Goal: Navigation & Orientation: Find specific page/section

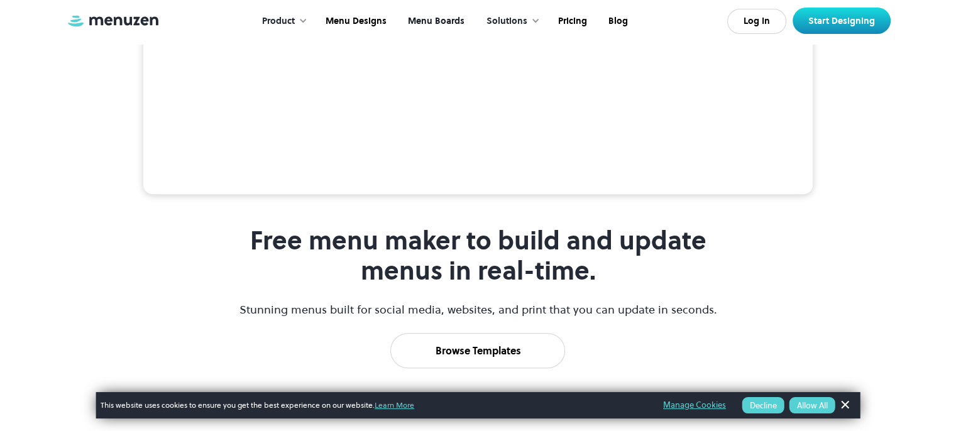
scroll to position [440, 0]
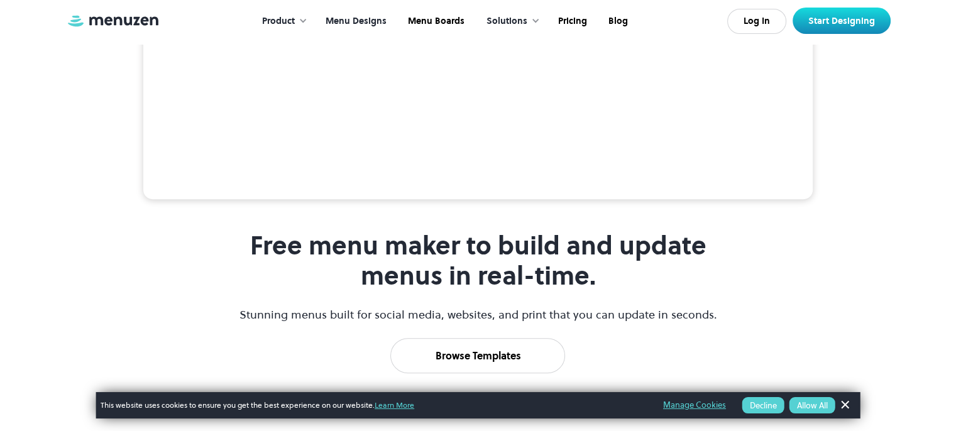
click at [367, 20] on link "Menu Designs" at bounding box center [355, 21] width 82 height 39
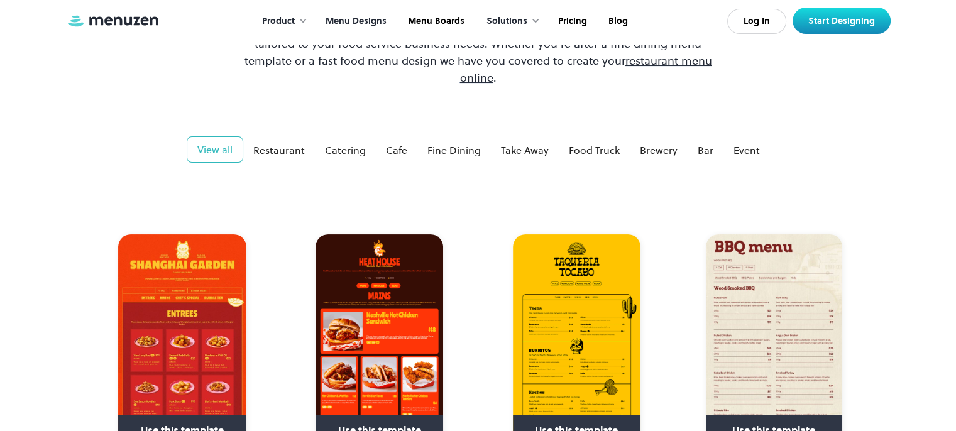
scroll to position [252, 0]
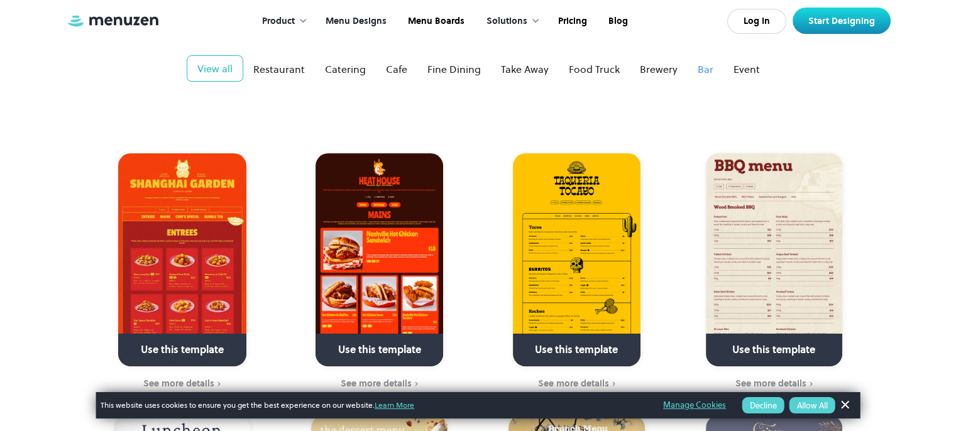
click at [707, 62] on div "Bar" at bounding box center [706, 69] width 16 height 15
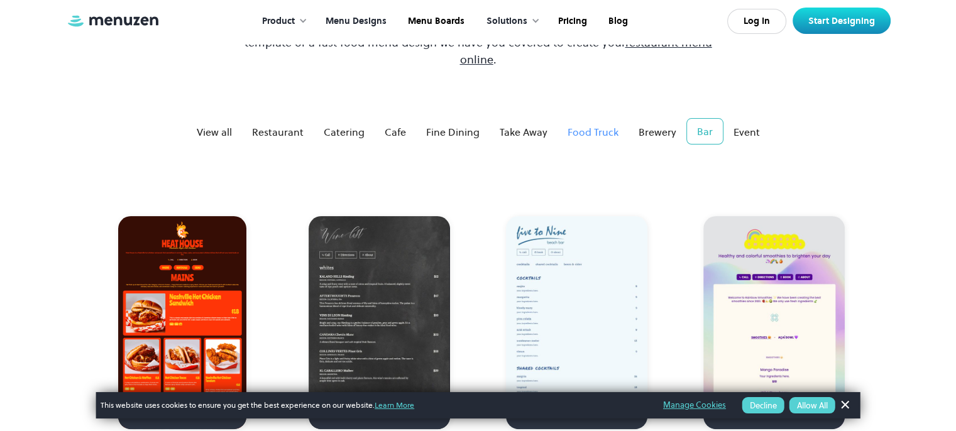
scroll to position [126, 0]
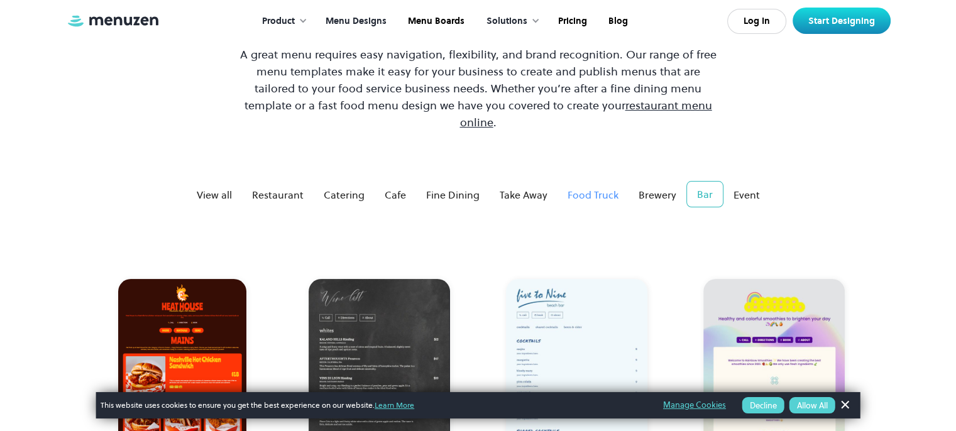
click at [609, 187] on div "Food Truck" at bounding box center [593, 194] width 51 height 15
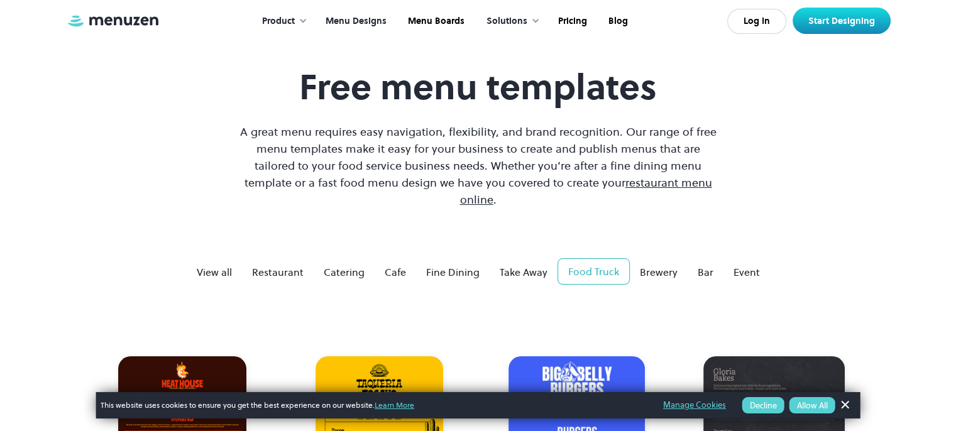
scroll to position [0, 0]
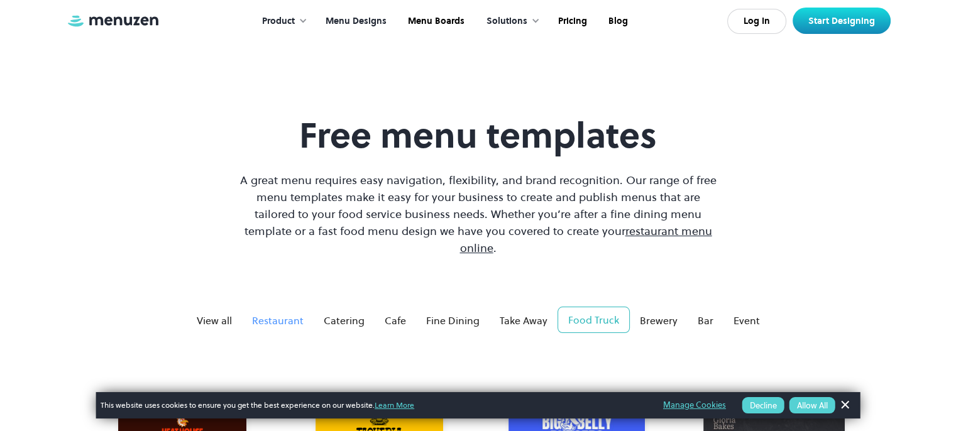
click at [299, 313] on div "Restaurant" at bounding box center [278, 320] width 52 height 15
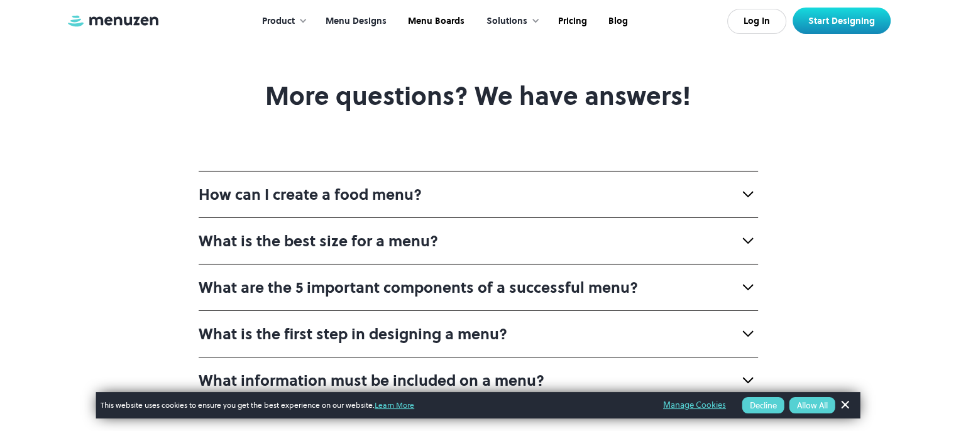
scroll to position [4464, 0]
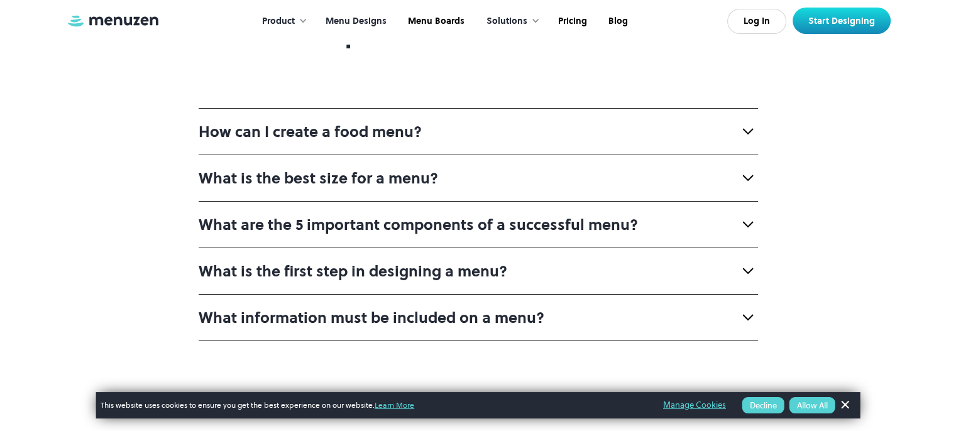
click at [744, 121] on img at bounding box center [748, 131] width 20 height 20
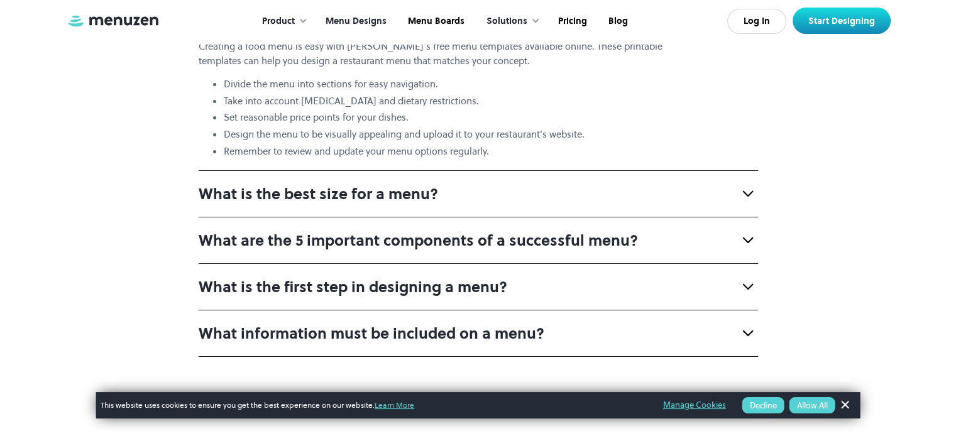
scroll to position [4590, 0]
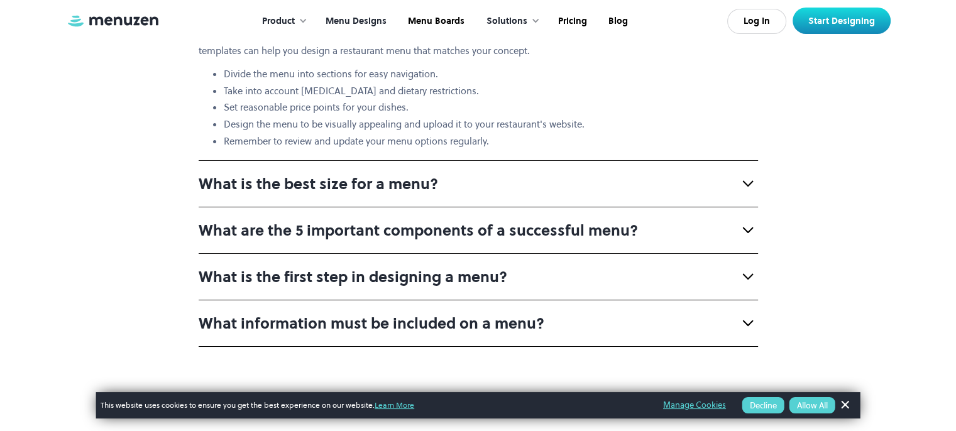
click at [746, 174] on img at bounding box center [748, 184] width 20 height 20
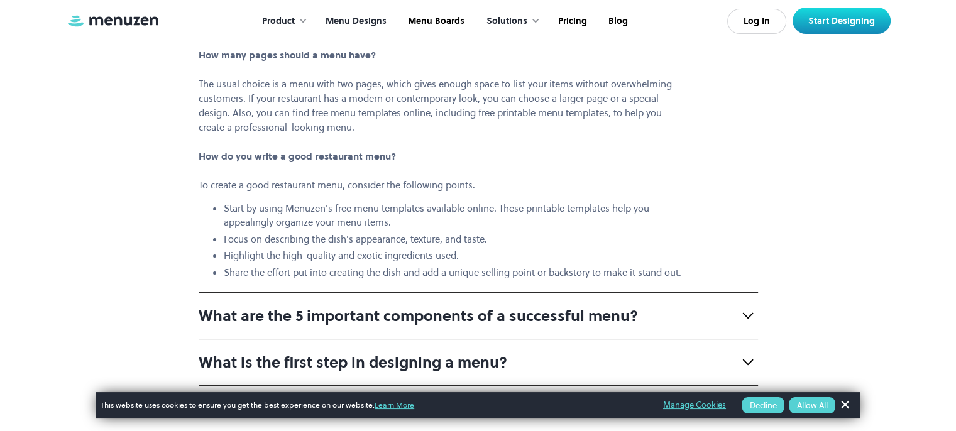
scroll to position [4841, 0]
